Goal: Navigation & Orientation: Find specific page/section

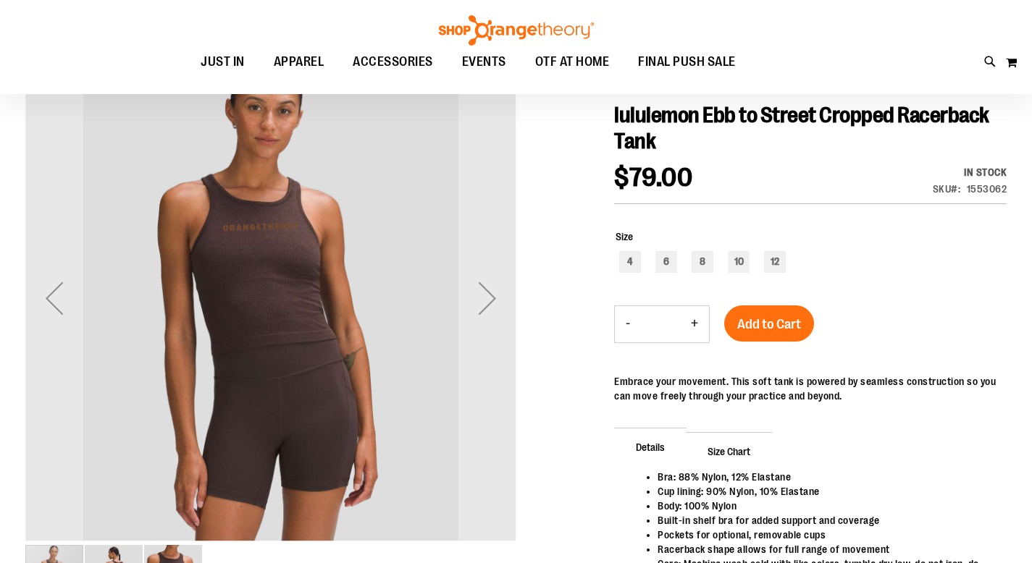
scroll to position [147, 0]
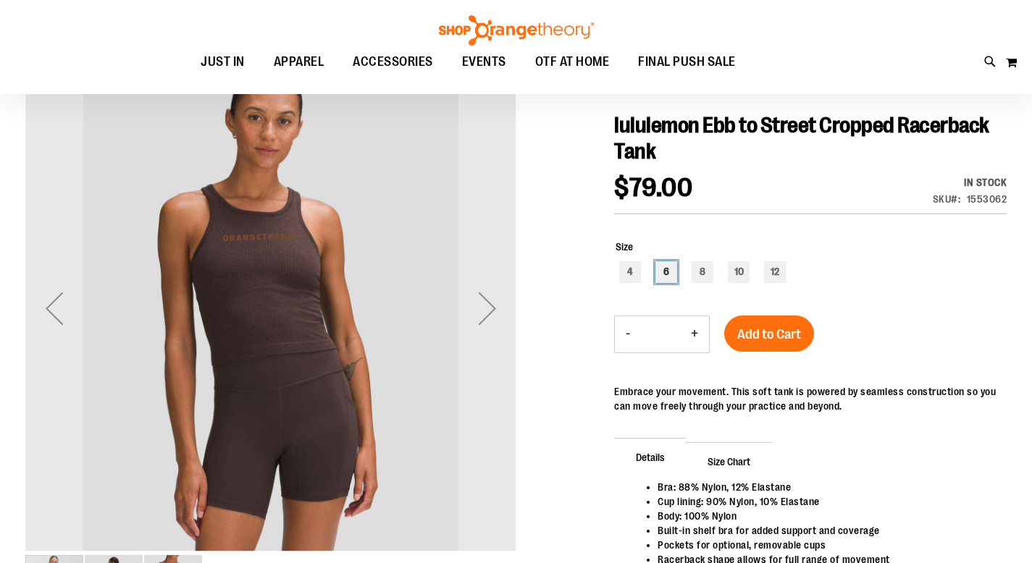
click at [672, 271] on div "6" at bounding box center [666, 272] width 22 height 22
type input "***"
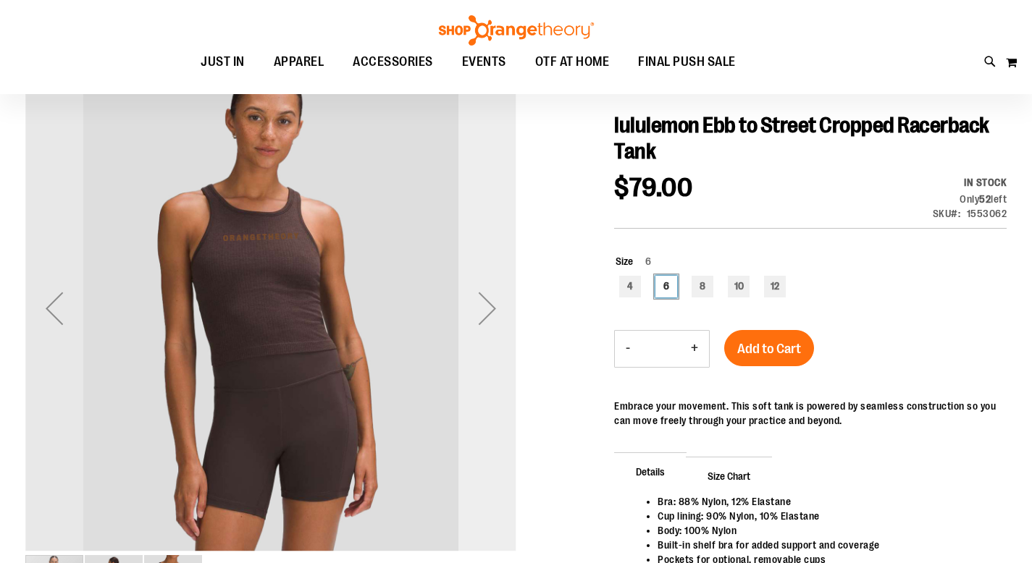
click at [484, 302] on div "Next" at bounding box center [487, 308] width 58 height 58
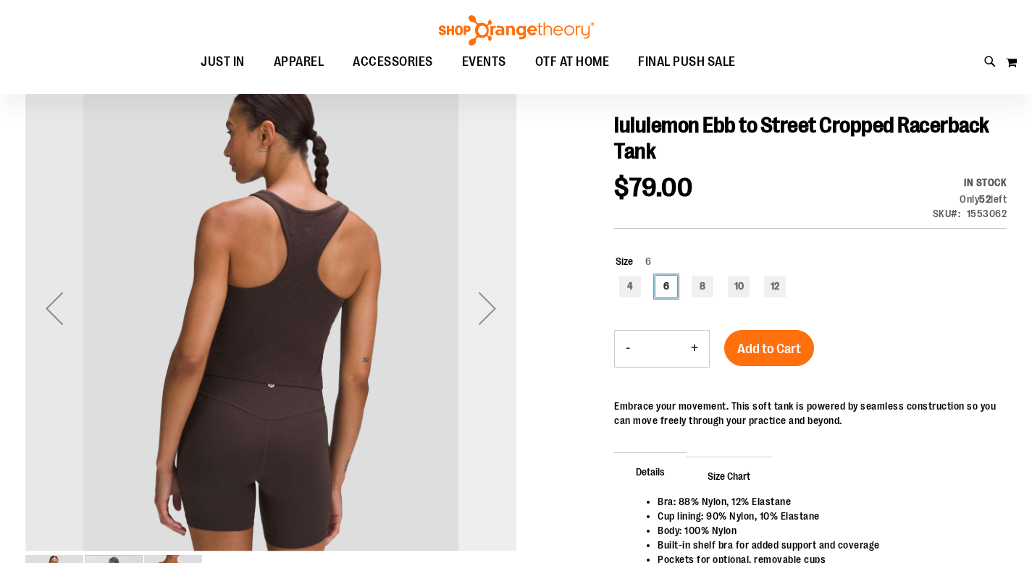
click at [484, 302] on div "Next" at bounding box center [487, 308] width 58 height 58
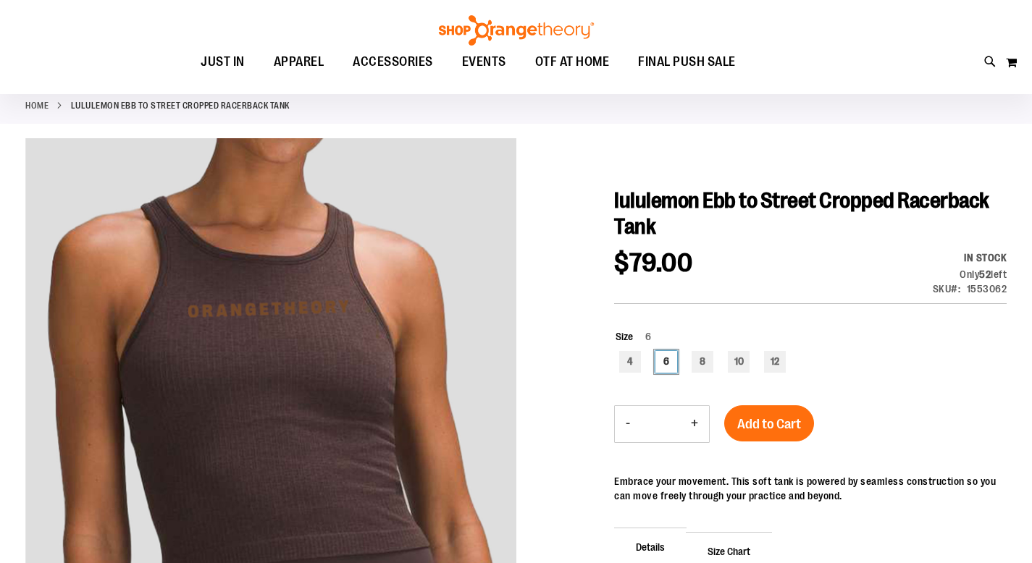
scroll to position [0, 0]
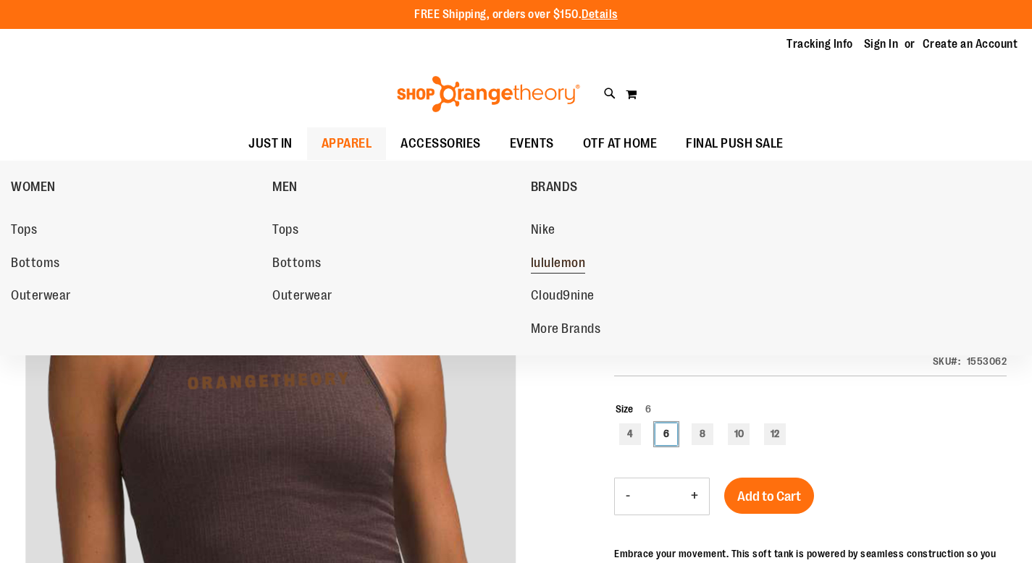
click at [535, 266] on span "lululemon" at bounding box center [558, 265] width 55 height 18
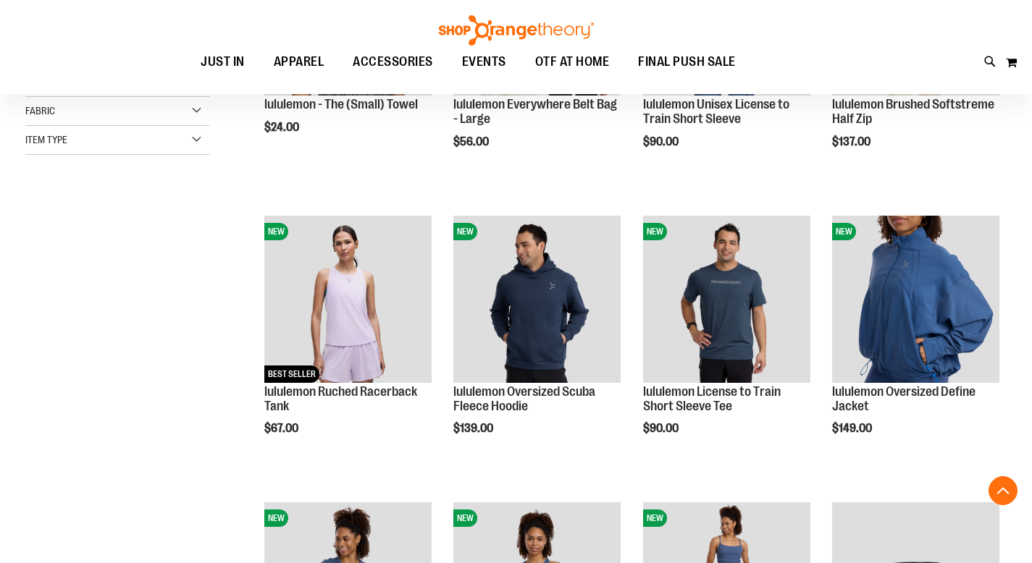
scroll to position [450, 0]
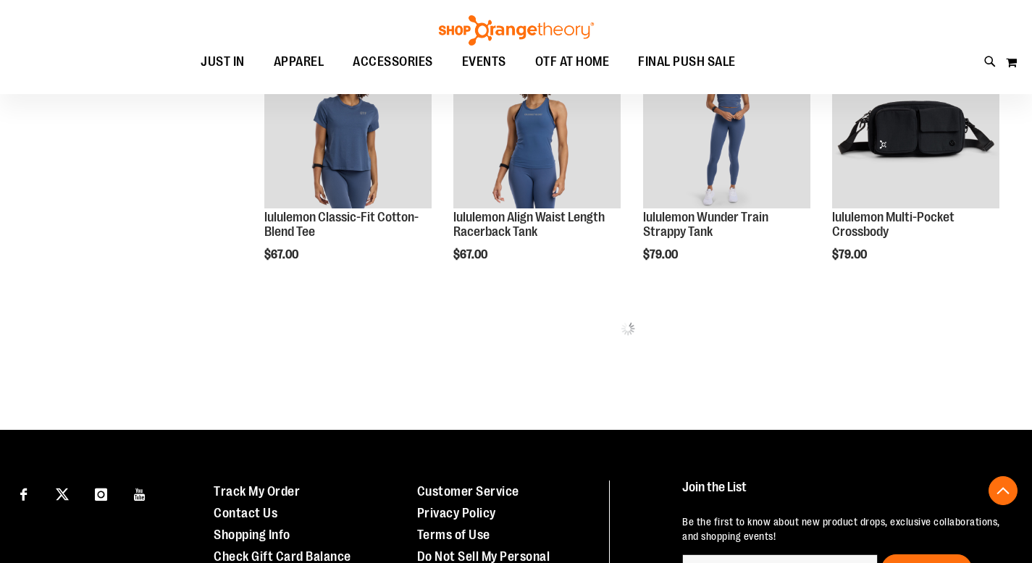
scroll to position [979, 0]
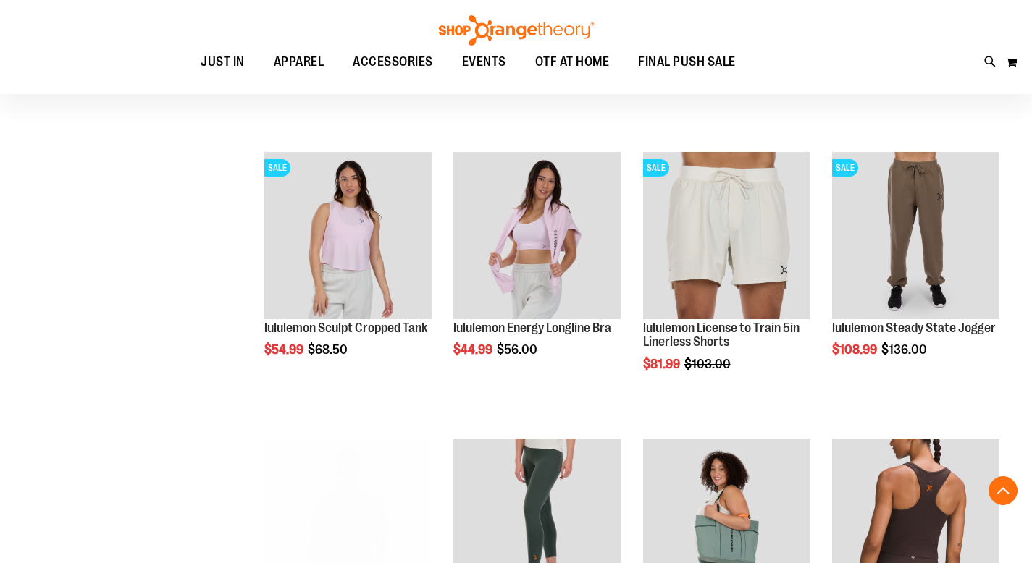
scroll to position [1802, 0]
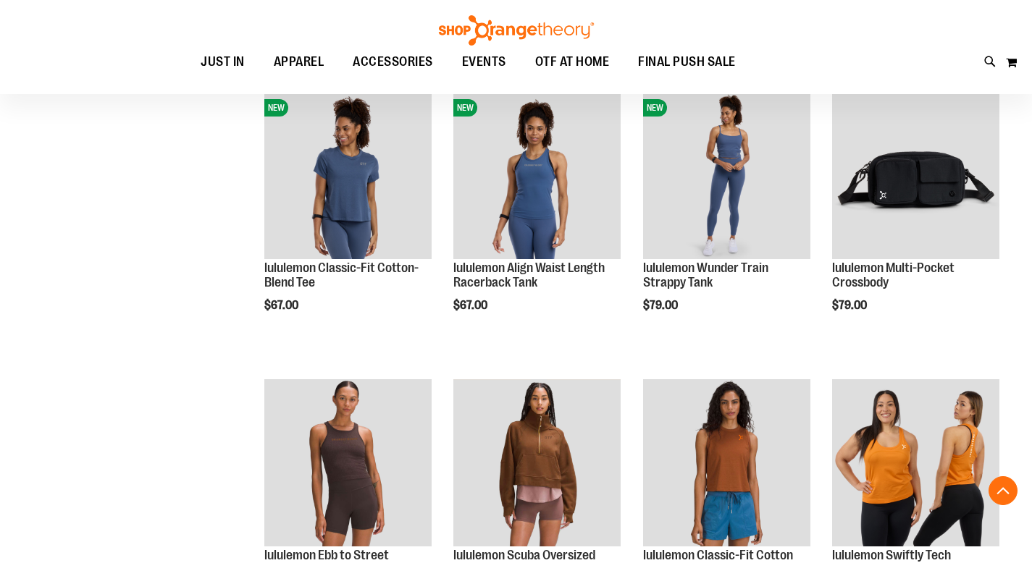
scroll to position [46, 0]
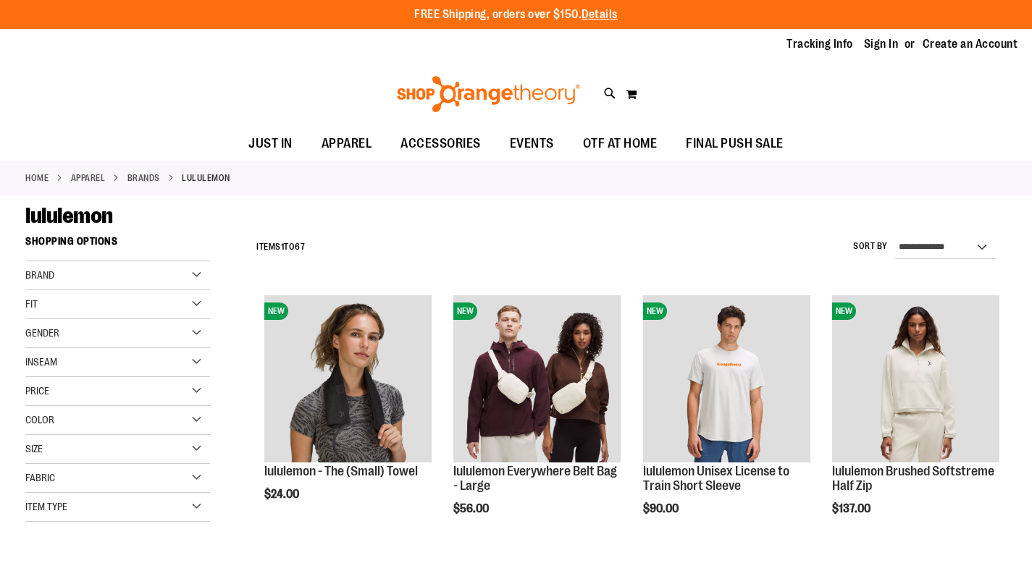
click at [114, 340] on div "Gender" at bounding box center [117, 333] width 185 height 29
click at [63, 378] on link "Women 47 items" at bounding box center [110, 378] width 177 height 15
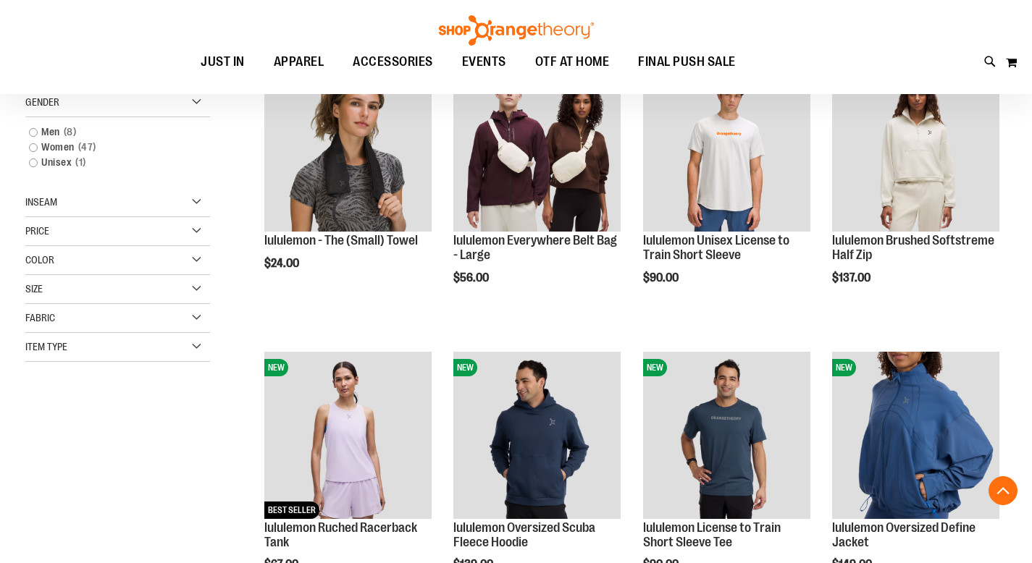
scroll to position [231, 0]
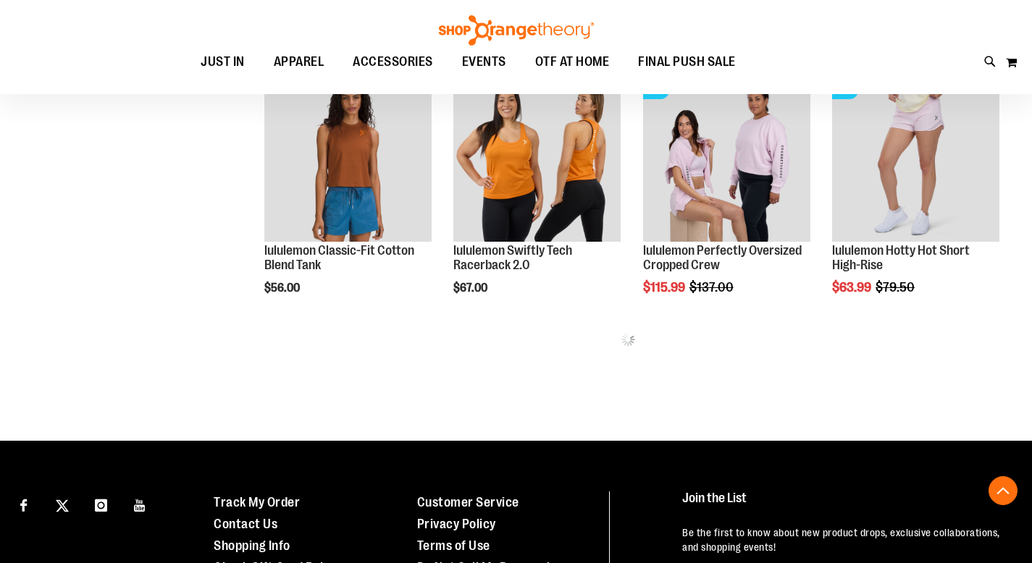
scroll to position [901, 0]
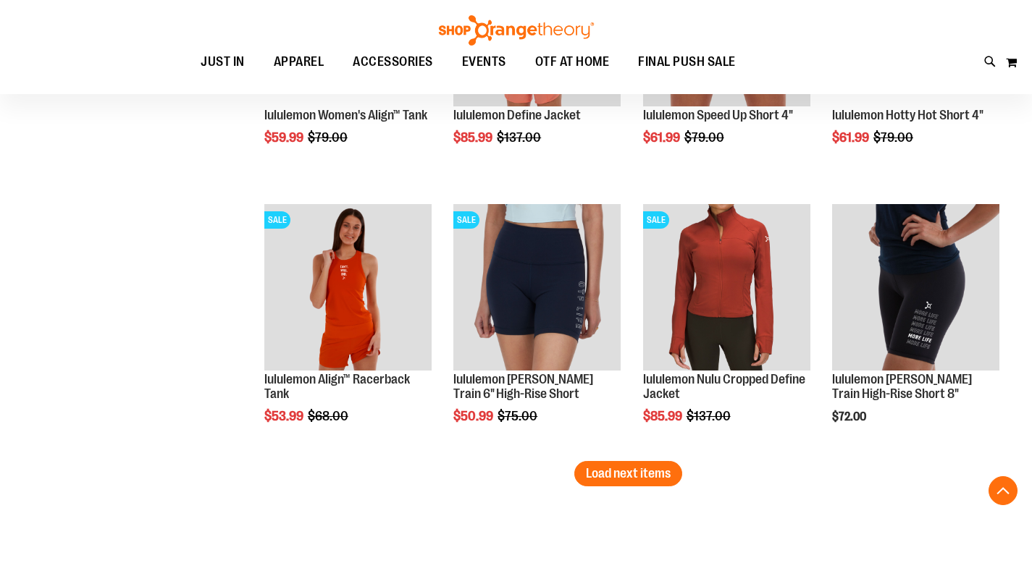
scroll to position [2214, 0]
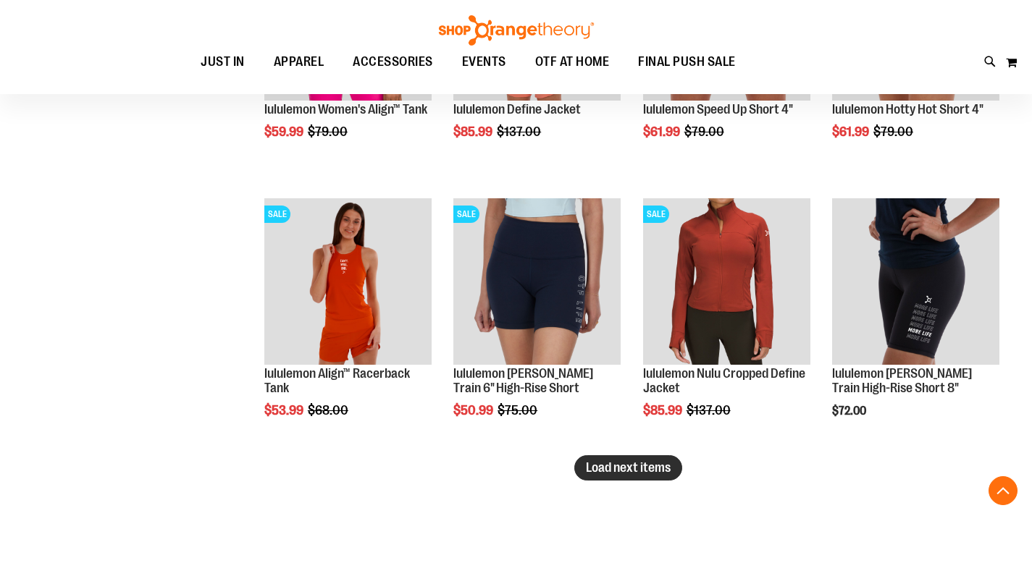
click at [662, 463] on span "Load next items" at bounding box center [628, 467] width 85 height 14
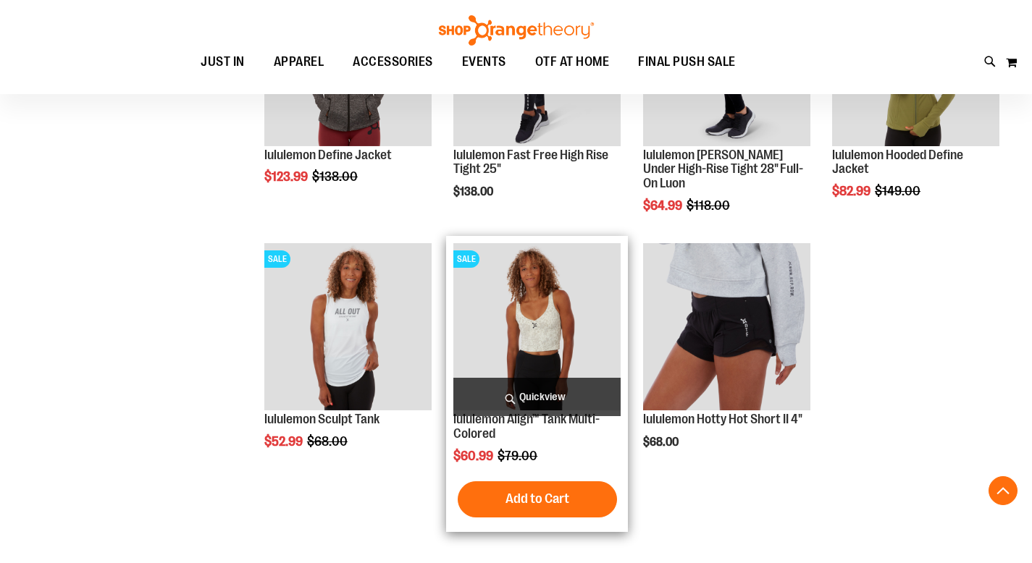
scroll to position [2967, 0]
